Goal: Check status: Verify the current state of an ongoing process or item

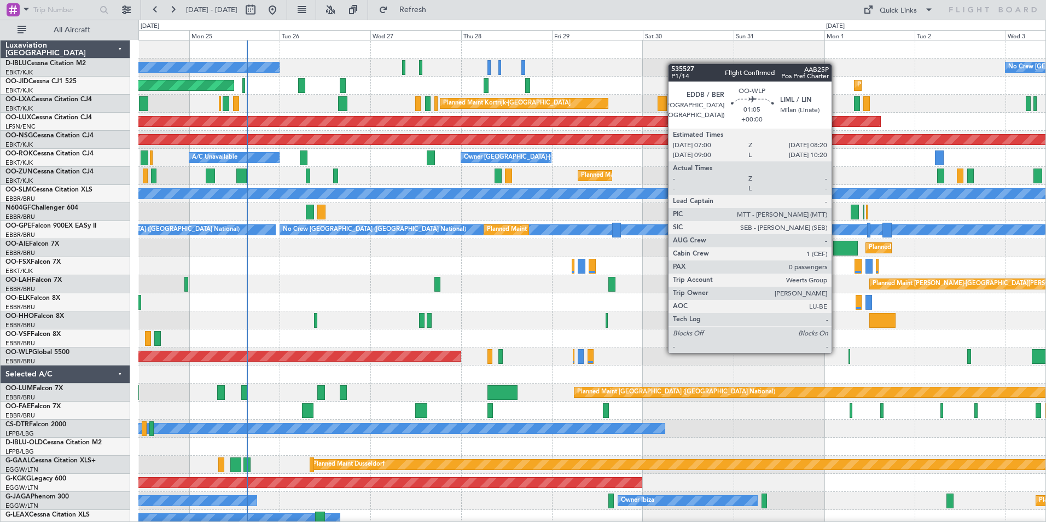
click at [504, 347] on div "No Crew Kortrijk-[GEOGRAPHIC_DATA] No Crew [GEOGRAPHIC_DATA] (Brussels National…" at bounding box center [591, 402] width 907 height 722
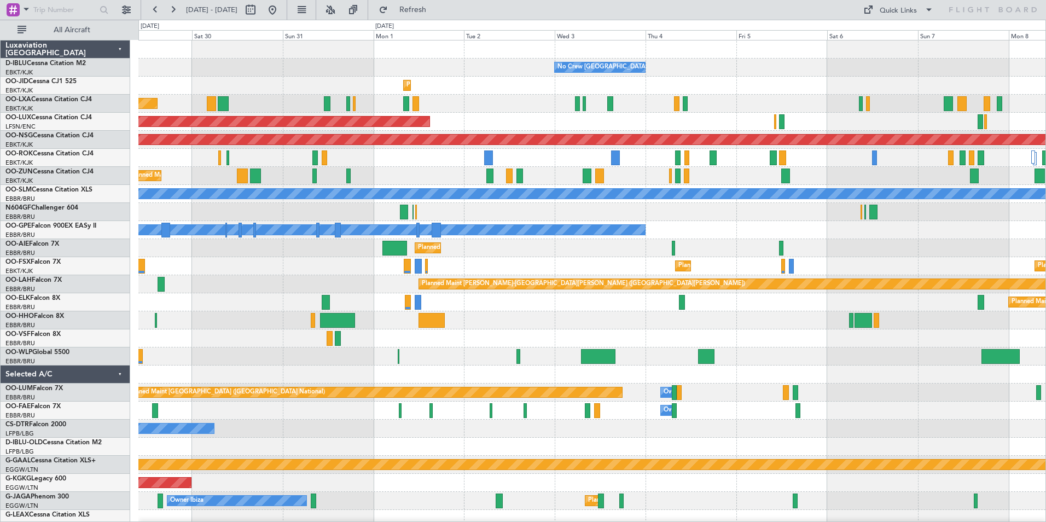
click at [284, 357] on div "No Crew [GEOGRAPHIC_DATA] ([GEOGRAPHIC_DATA] National) Planned Maint [GEOGRAPHI…" at bounding box center [591, 411] width 907 height 741
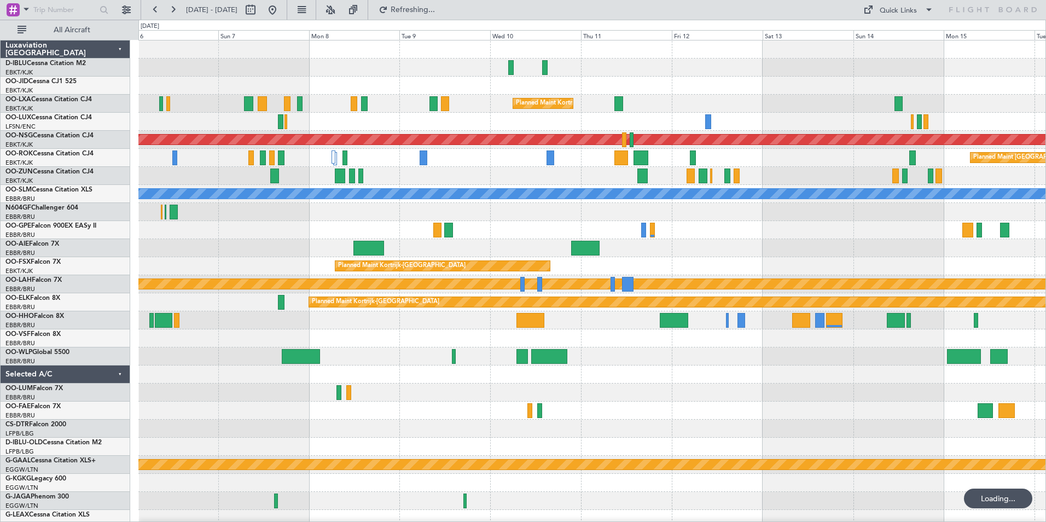
click at [69, 373] on div "No Crew [GEOGRAPHIC_DATA] ([GEOGRAPHIC_DATA] National) Planned Maint [GEOGRAPHI…" at bounding box center [523, 271] width 1046 height 502
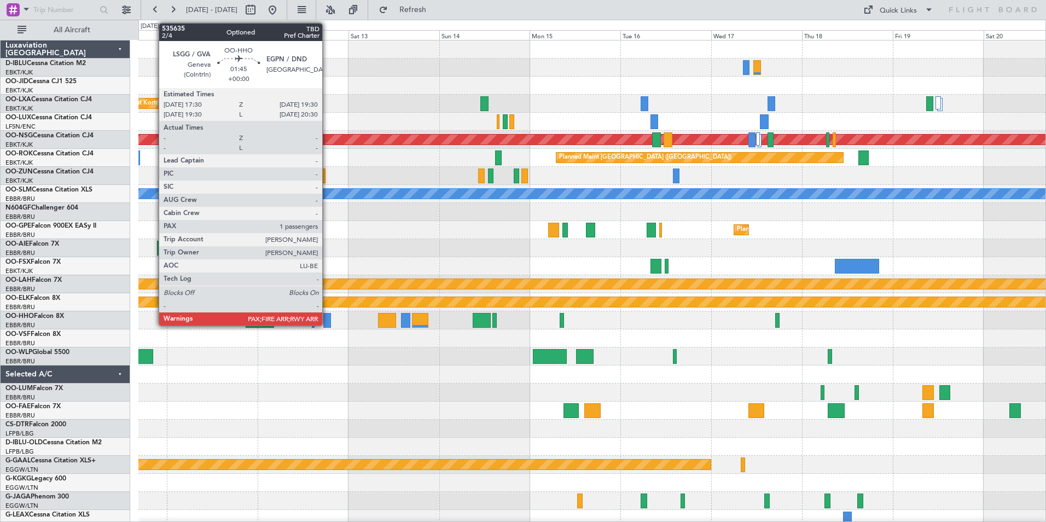
click at [327, 321] on div at bounding box center [327, 320] width 8 height 15
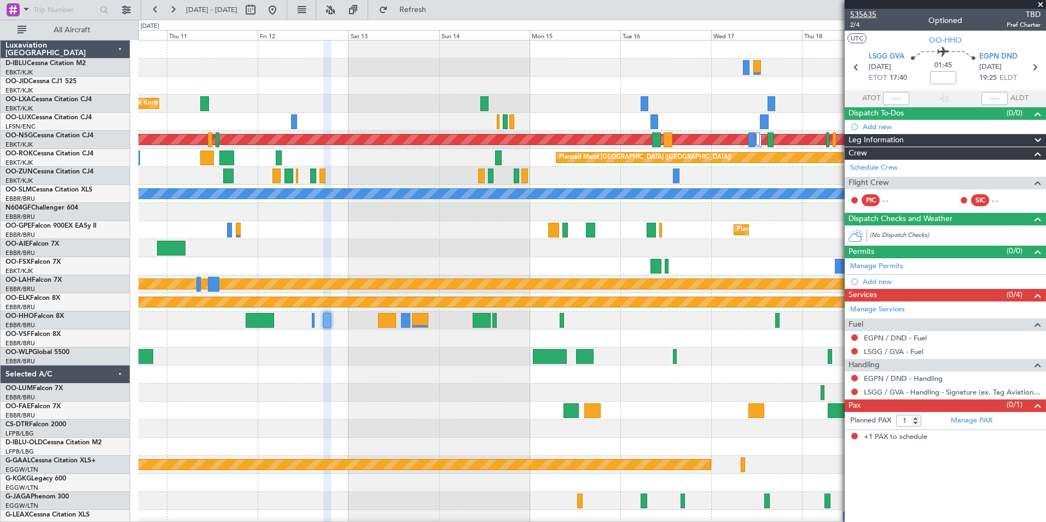
click at [858, 18] on span "535635" at bounding box center [864, 14] width 26 height 11
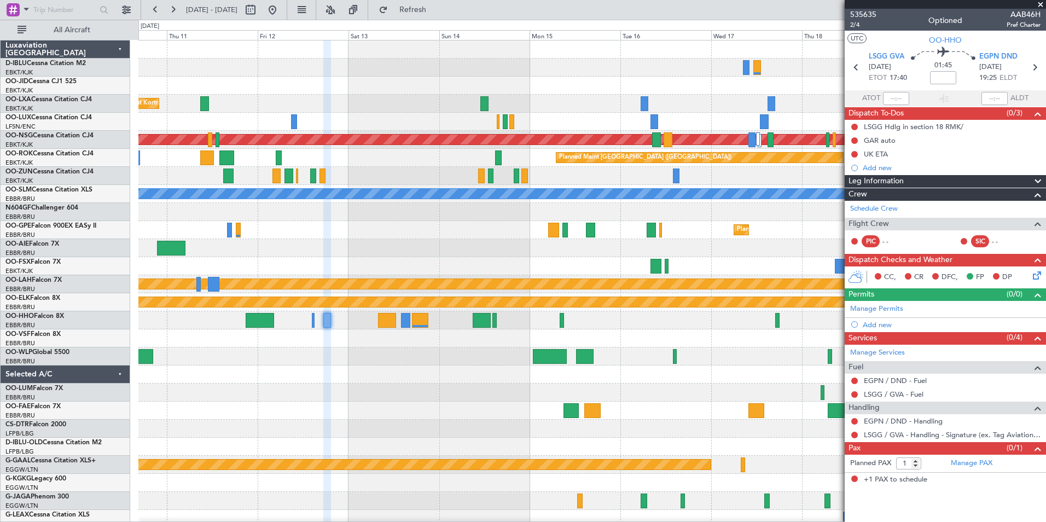
click at [498, 256] on div at bounding box center [591, 248] width 907 height 18
click at [765, 383] on div at bounding box center [591, 375] width 907 height 18
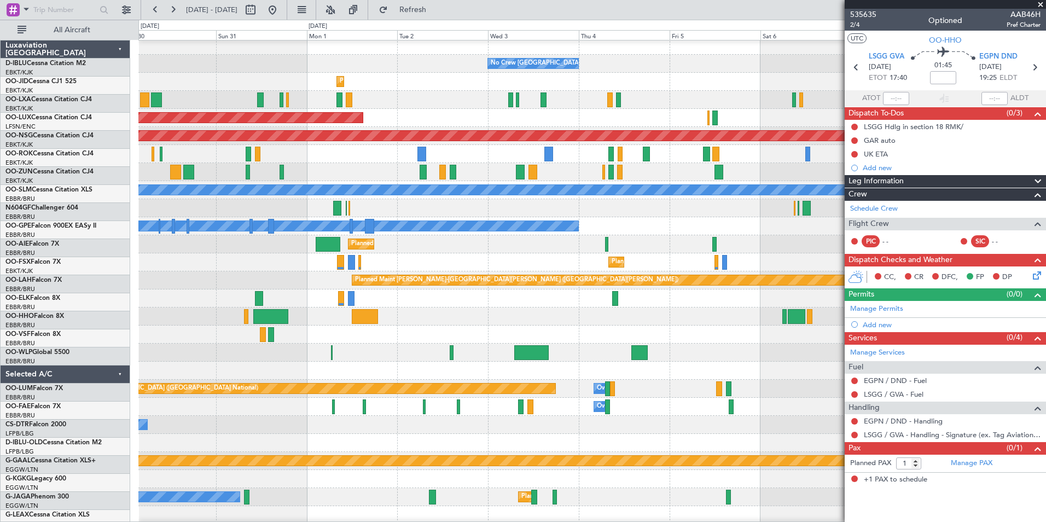
click at [848, 380] on fb-app "[DATE] - [DATE] Refresh Quick Links All Aircraft No Crew [GEOGRAPHIC_DATA] (Bru…" at bounding box center [523, 265] width 1046 height 514
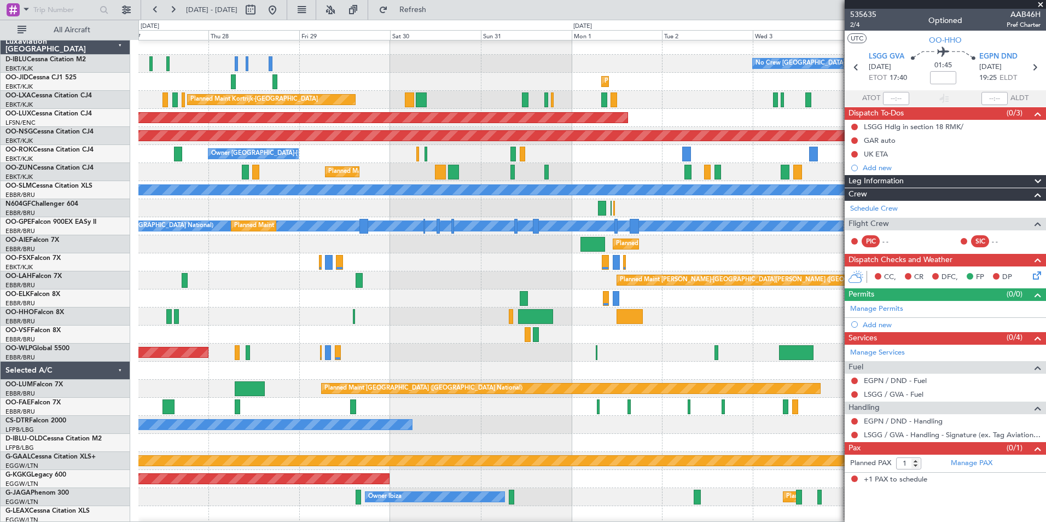
click at [726, 362] on div at bounding box center [591, 371] width 907 height 18
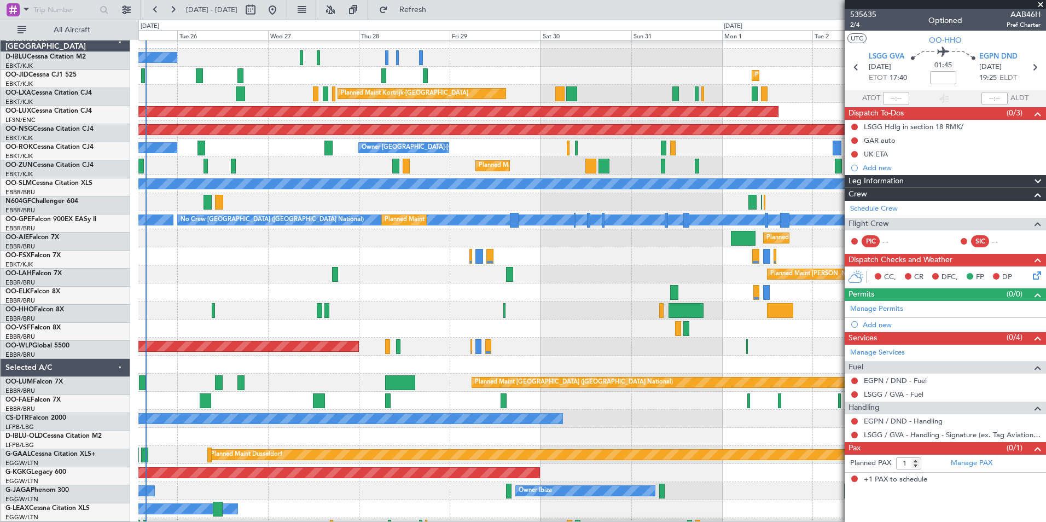
scroll to position [10, 0]
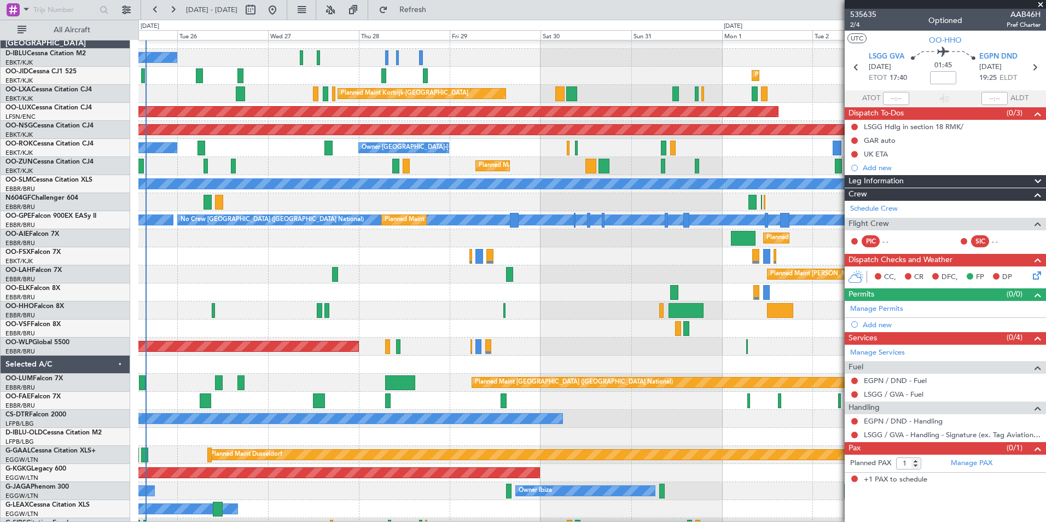
click at [695, 344] on div "Planned Maint [GEOGRAPHIC_DATA] ([GEOGRAPHIC_DATA])" at bounding box center [591, 347] width 907 height 18
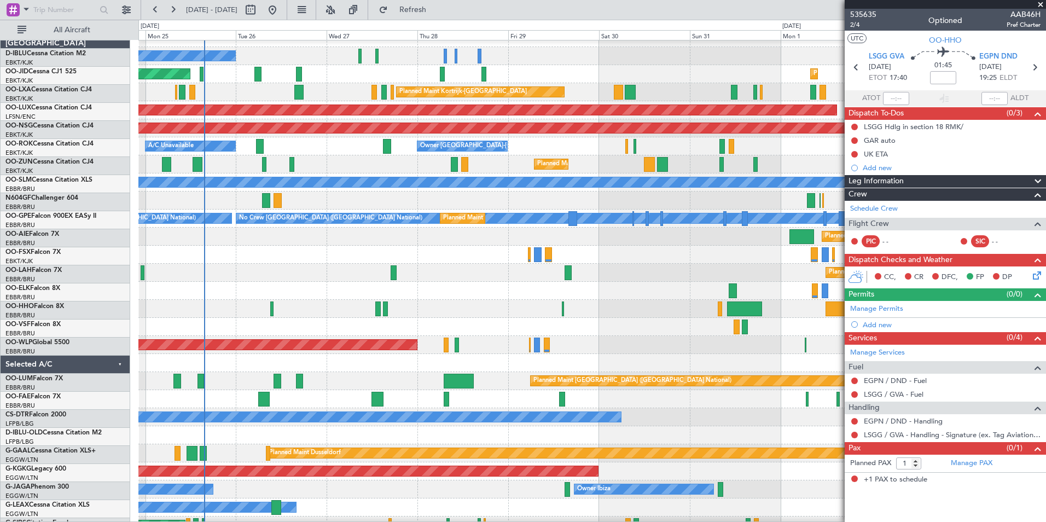
scroll to position [11, 0]
click at [406, 370] on div at bounding box center [591, 363] width 907 height 18
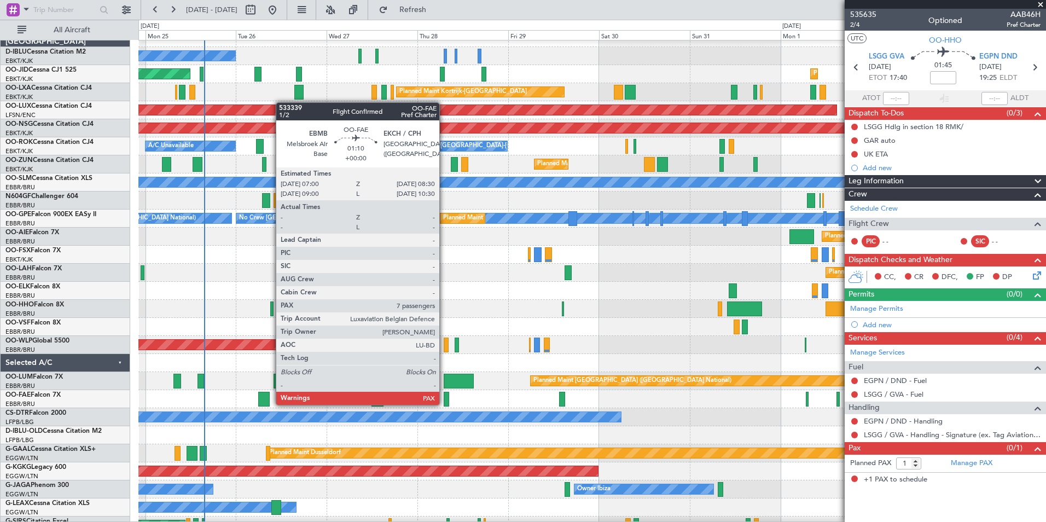
click at [444, 404] on div at bounding box center [447, 399] width 6 height 15
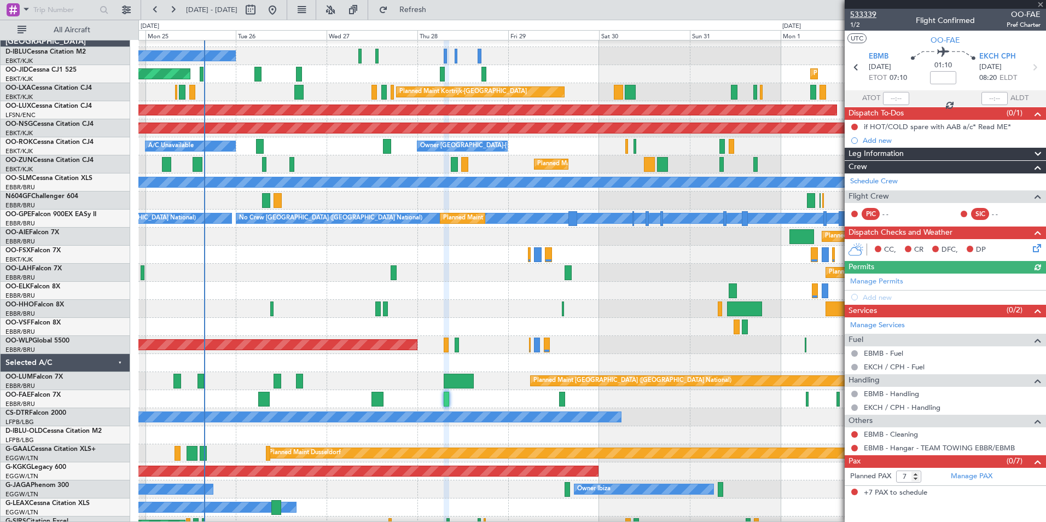
click at [867, 15] on span "533339" at bounding box center [864, 14] width 26 height 11
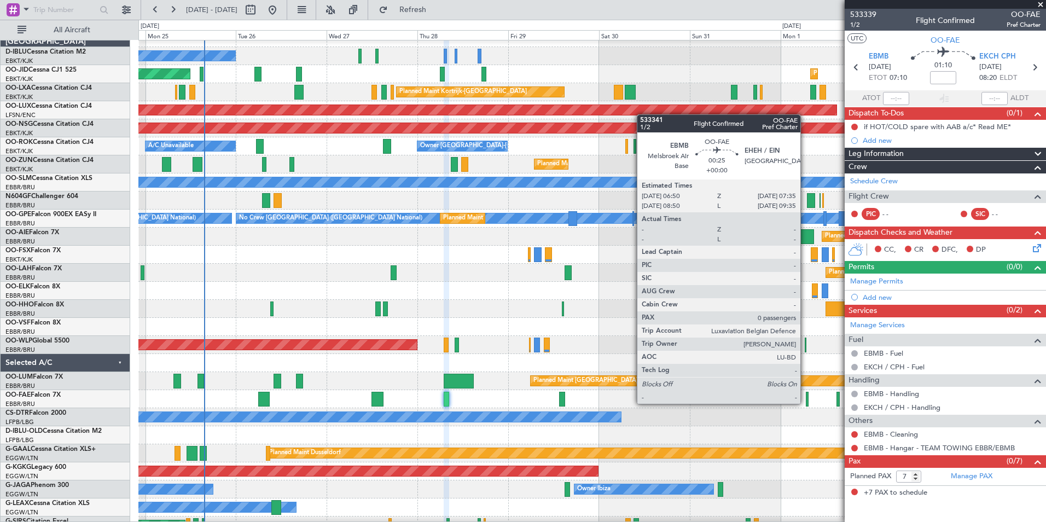
click at [806, 403] on div at bounding box center [807, 399] width 3 height 15
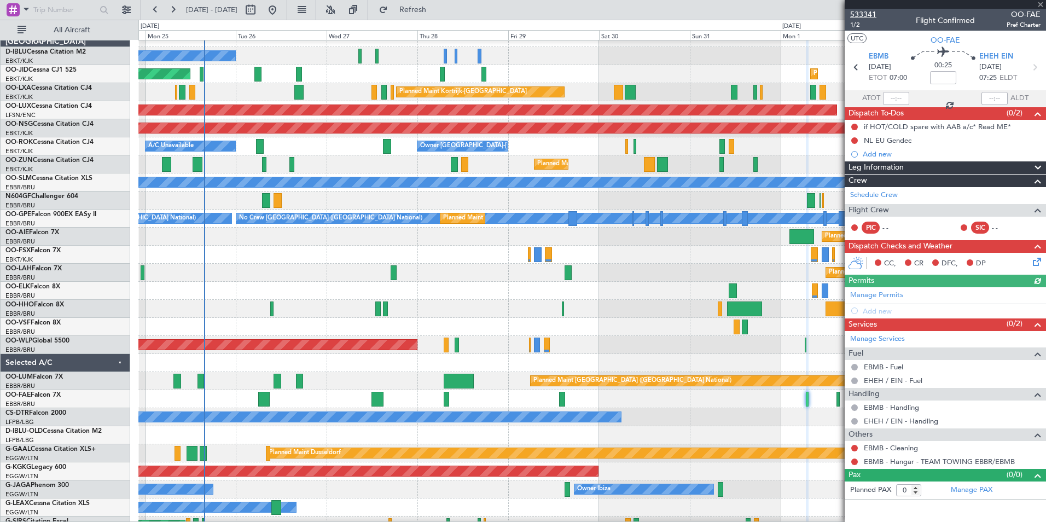
click at [864, 16] on span "533341" at bounding box center [864, 14] width 26 height 11
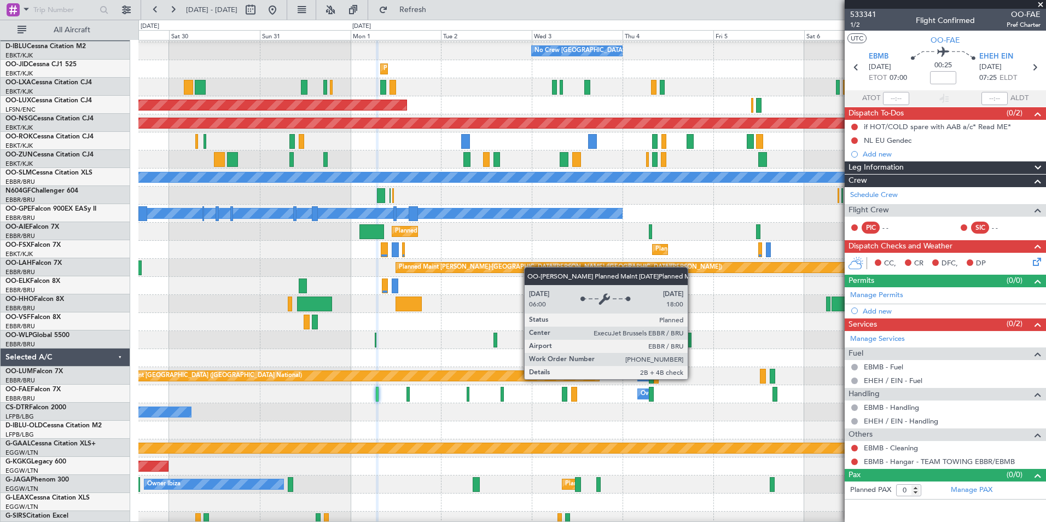
click at [263, 374] on div "Planned Maint [GEOGRAPHIC_DATA] ([GEOGRAPHIC_DATA] National)" at bounding box center [350, 376] width 499 height 10
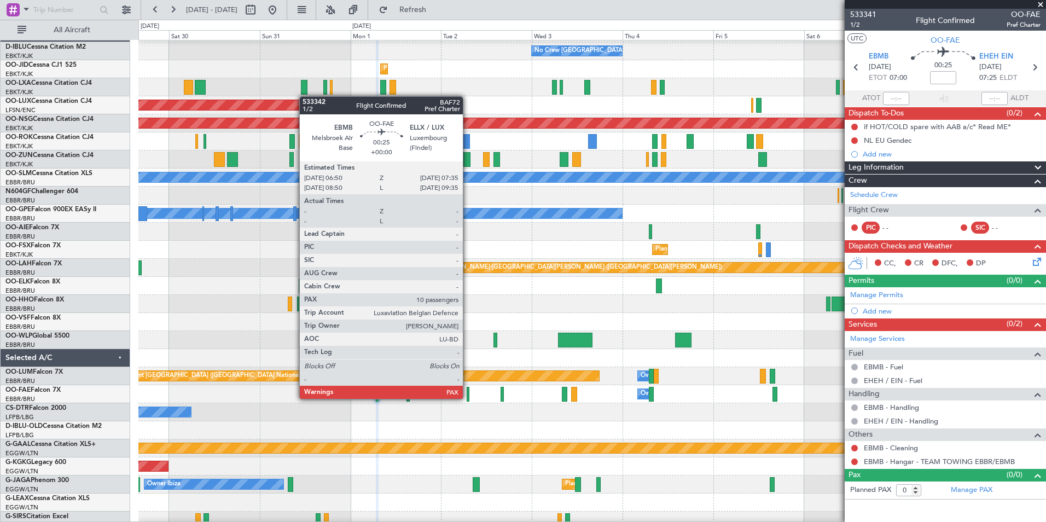
click at [468, 398] on div at bounding box center [468, 394] width 3 height 15
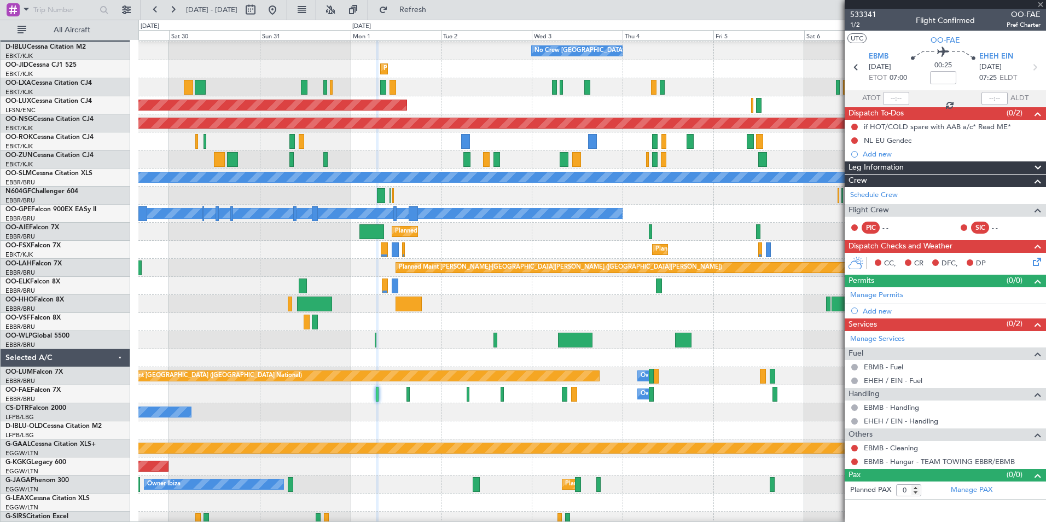
type input "10"
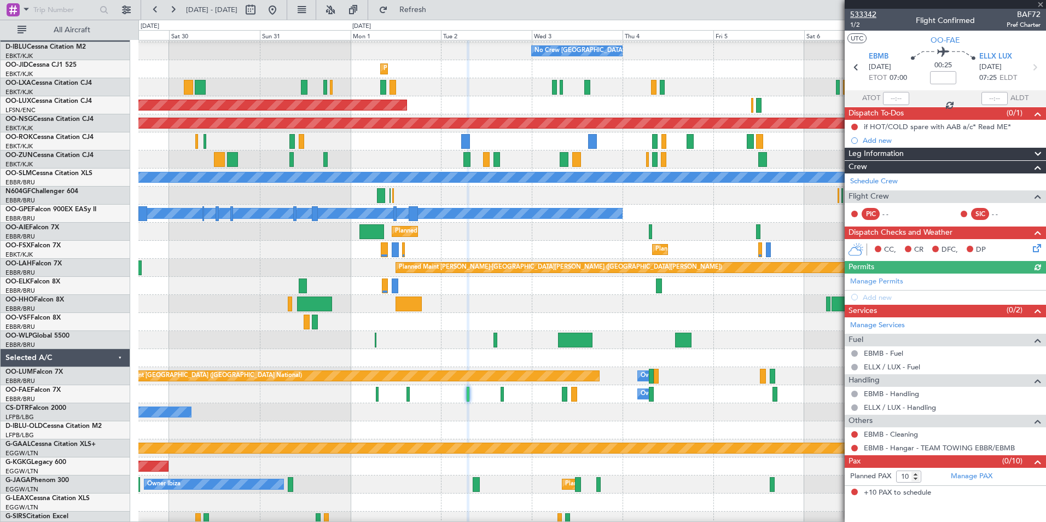
click at [872, 13] on span "533342" at bounding box center [864, 14] width 26 height 11
click at [281, 11] on button at bounding box center [273, 10] width 18 height 18
